Goal: Entertainment & Leisure: Consume media (video, audio)

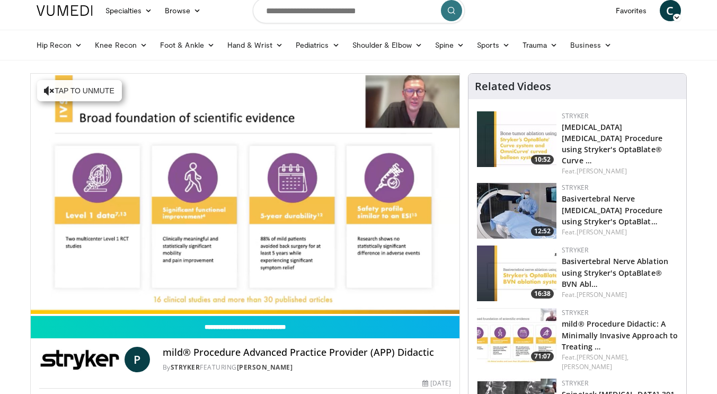
scroll to position [29, 0]
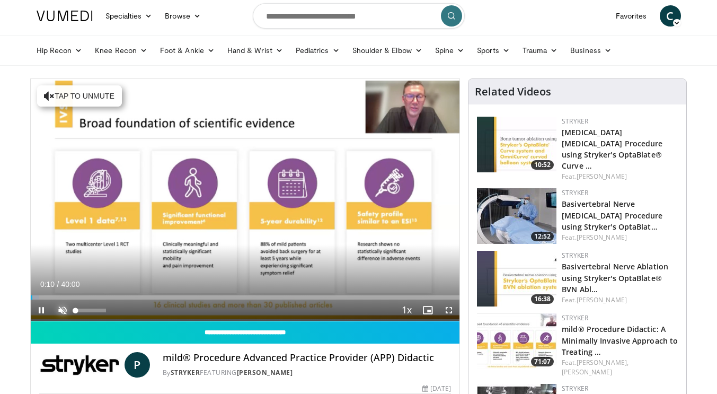
click at [63, 306] on span "Video Player" at bounding box center [62, 309] width 21 height 21
click at [85, 310] on div "32%" at bounding box center [91, 310] width 30 height 4
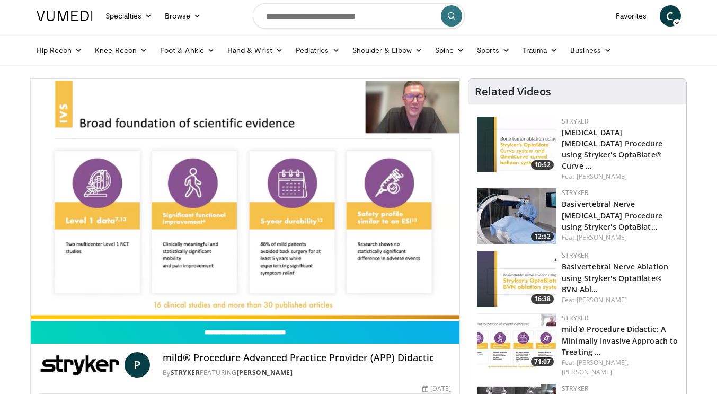
click at [82, 310] on video-js "**********" at bounding box center [245, 200] width 429 height 242
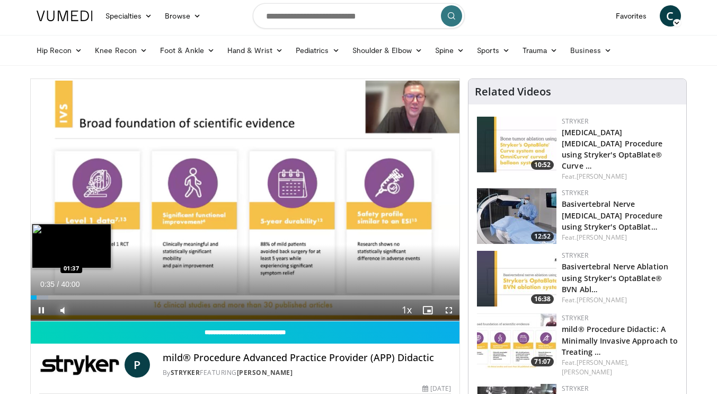
click at [47, 298] on div "Progress Bar" at bounding box center [39, 297] width 17 height 4
click at [59, 298] on div "Loaded : 6.20% 01:35 02:40" at bounding box center [245, 297] width 429 height 4
click at [68, 298] on div "Progress Bar" at bounding box center [65, 297] width 12 height 4
click at [60, 298] on div "02:47" at bounding box center [46, 297] width 30 height 4
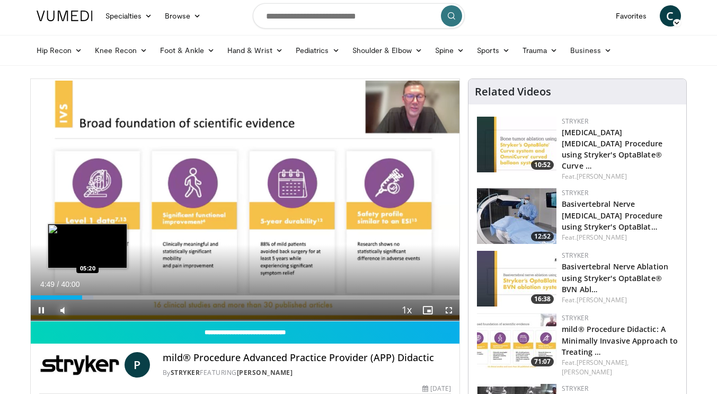
click at [87, 296] on div "Progress Bar" at bounding box center [84, 297] width 16 height 4
click at [105, 298] on div "Loaded : 16.94% 05:40 07:00" at bounding box center [245, 297] width 429 height 4
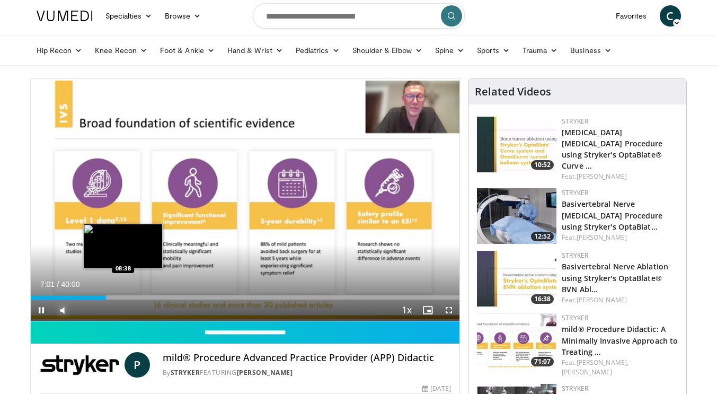
click at [123, 298] on div "Loaded : 18.60% 07:01 08:38" at bounding box center [245, 297] width 429 height 4
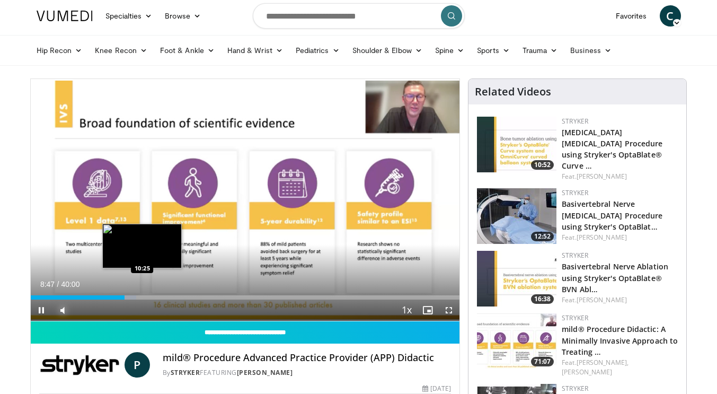
click at [141, 297] on div "Loaded : 24.60% 08:47 10:25" at bounding box center [245, 297] width 429 height 4
click at [146, 297] on div "Progress Bar" at bounding box center [147, 297] width 14 height 4
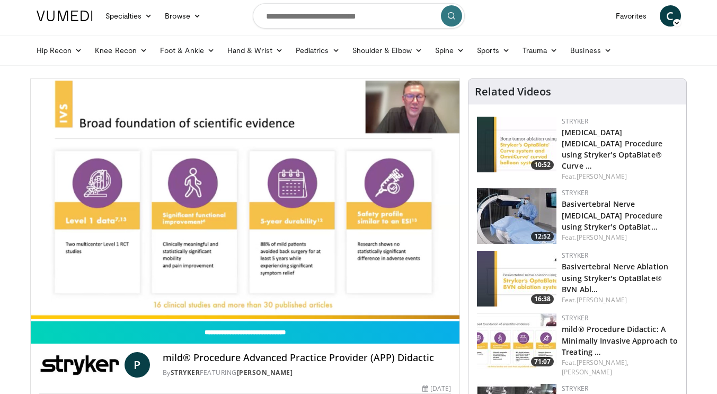
click at [152, 297] on div "10 seconds Tap to unmute" at bounding box center [245, 200] width 429 height 242
click at [152, 297] on video-js "**********" at bounding box center [245, 200] width 429 height 242
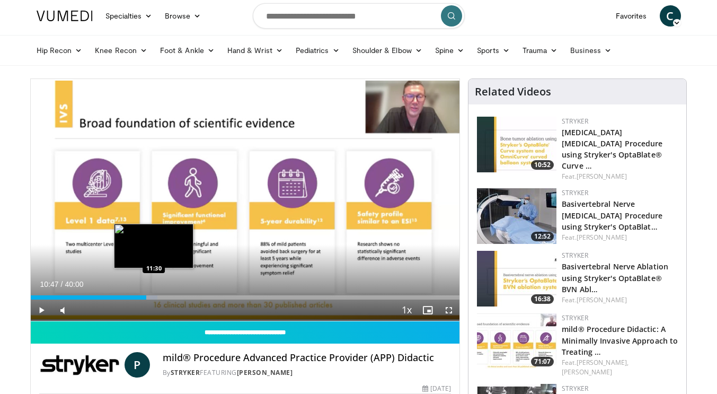
click at [154, 297] on div "Progress Bar" at bounding box center [148, 297] width 17 height 4
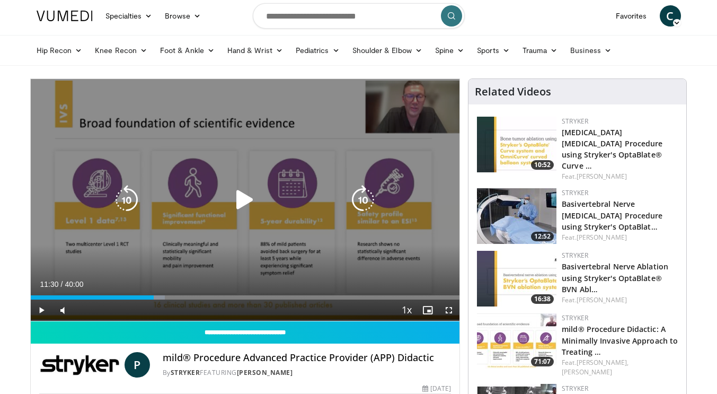
click at [248, 201] on icon "Video Player" at bounding box center [245, 200] width 30 height 30
click at [251, 200] on icon "Video Player" at bounding box center [245, 200] width 30 height 30
